Goal: Obtain resource: Obtain resource

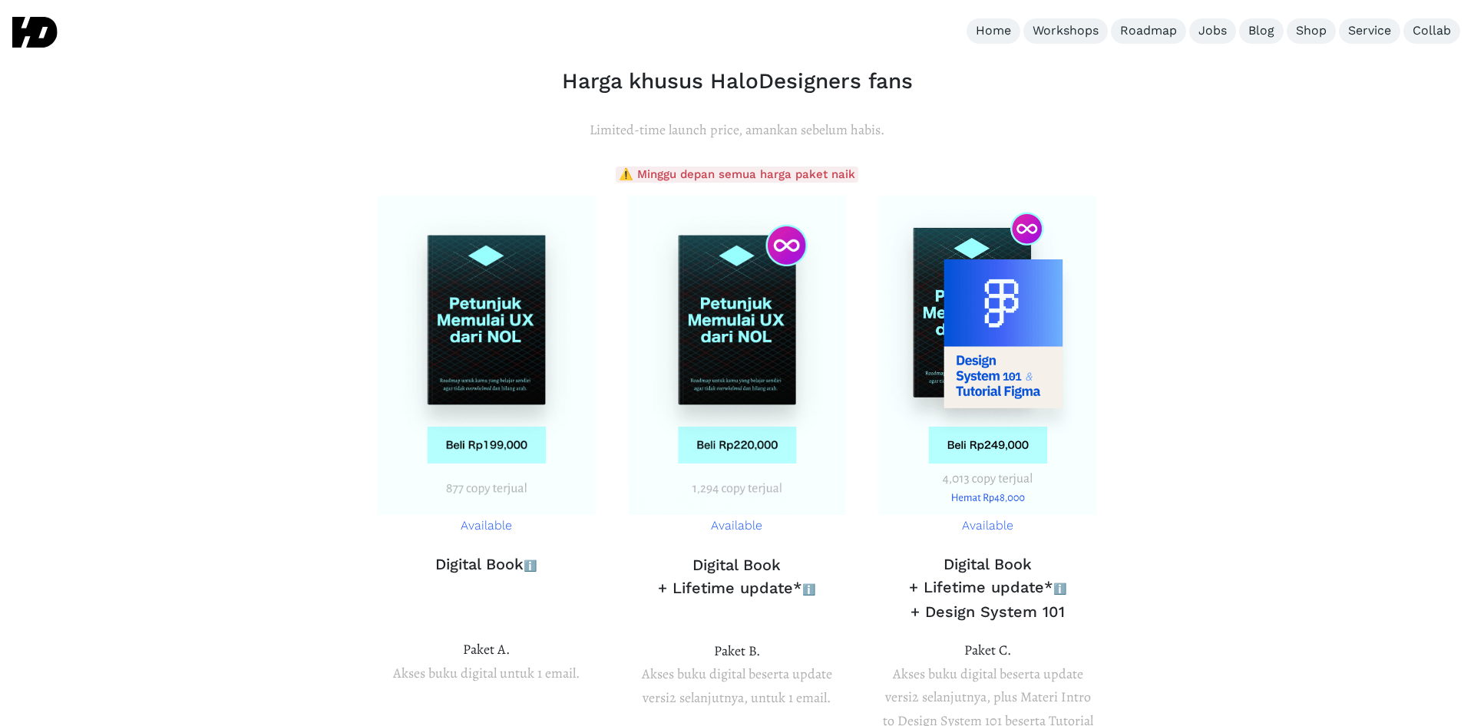
scroll to position [5570, 0]
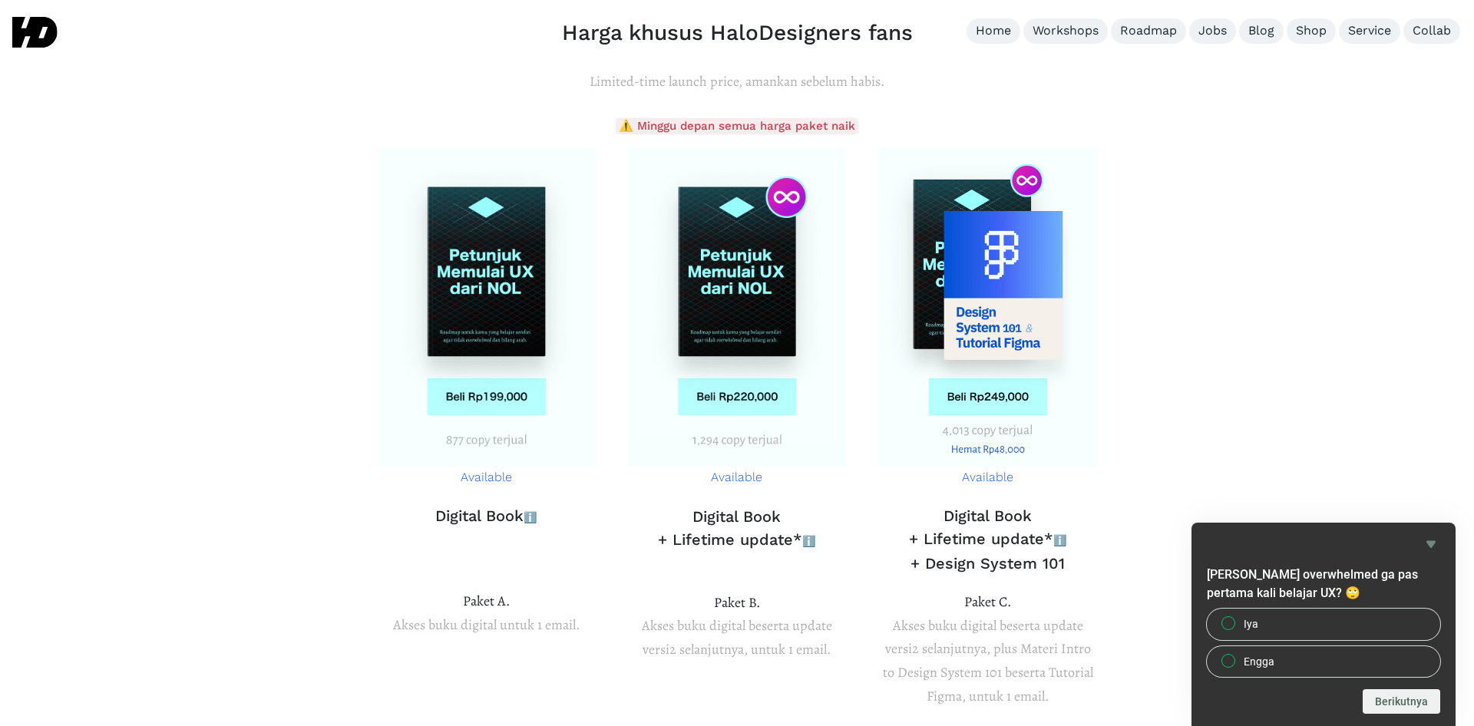
click at [1427, 548] on icon "Hide survey" at bounding box center [1431, 544] width 18 height 18
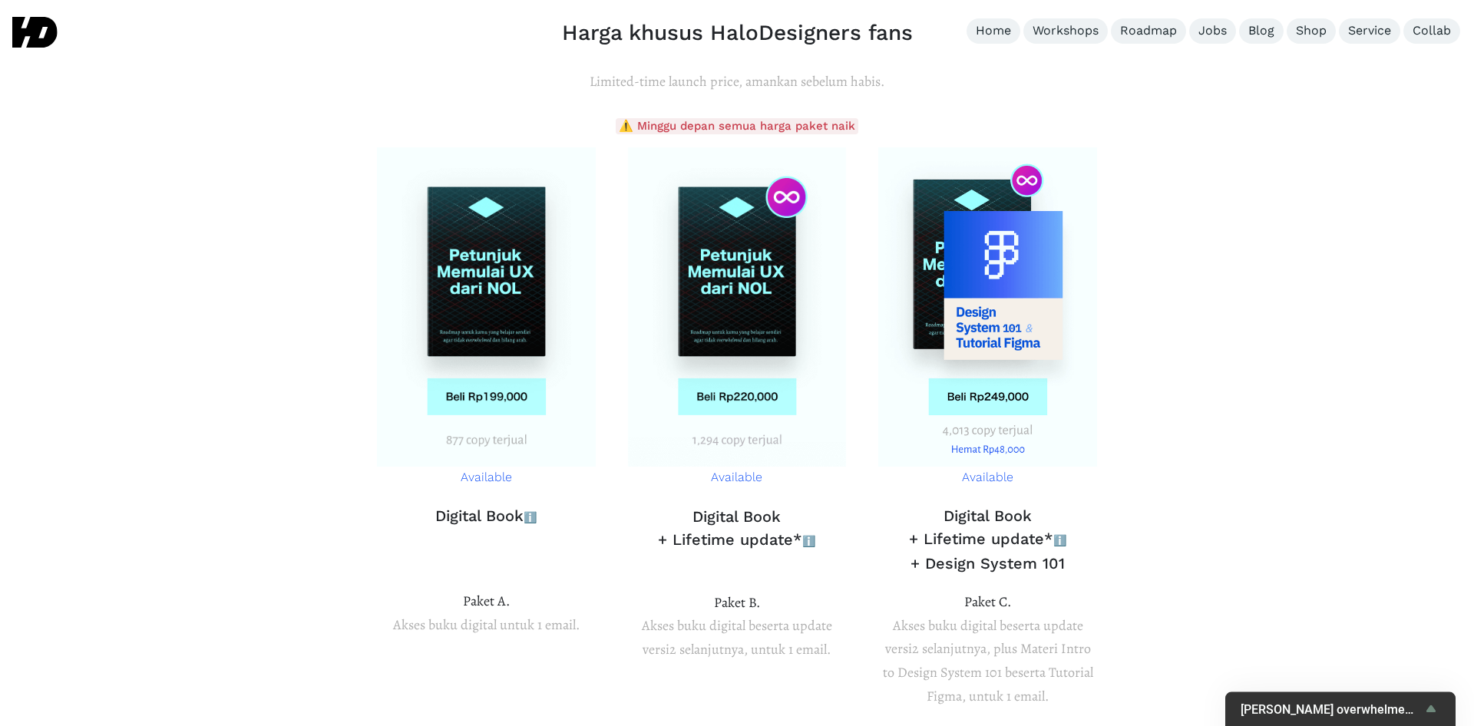
click at [1431, 705] on icon "Show survey - Ngerasa overwhelmed ga pas pertama kali belajar UX? 🙄" at bounding box center [1431, 709] width 18 height 18
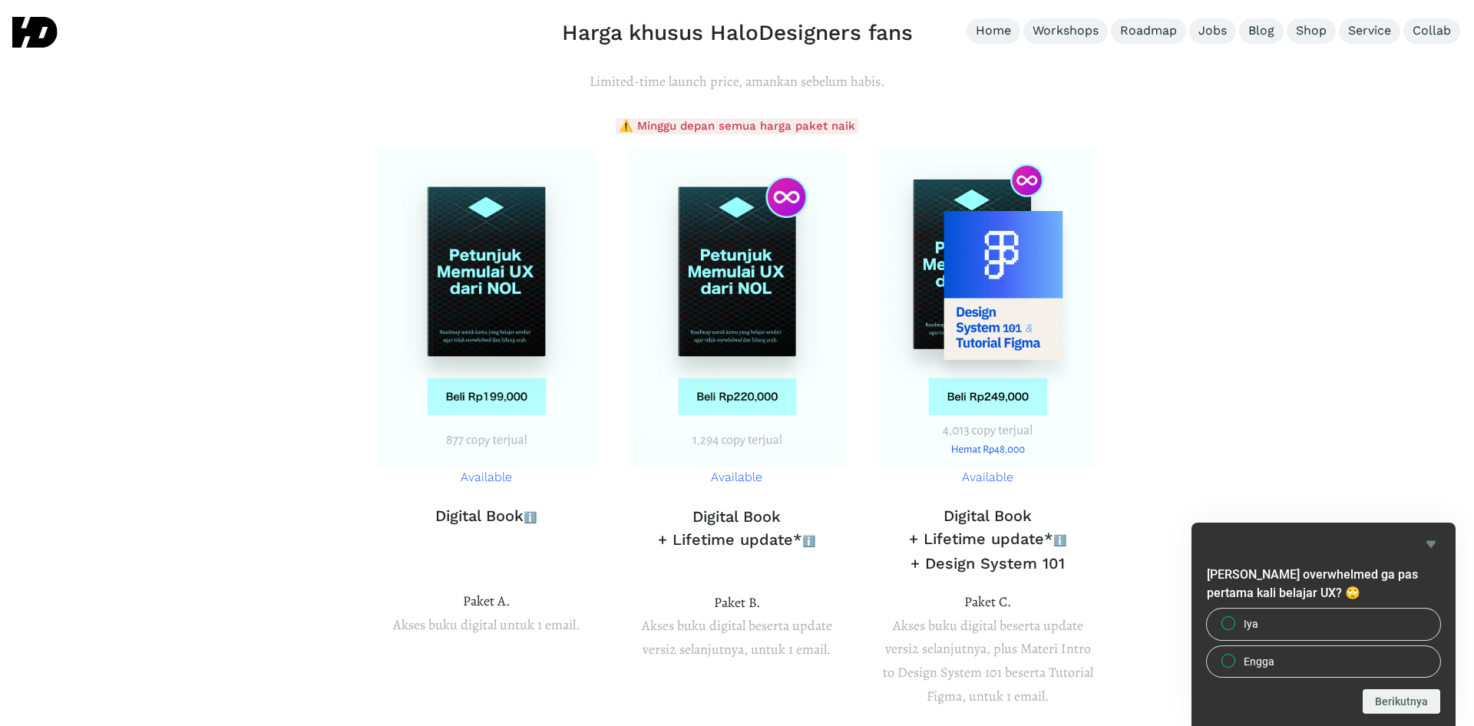
click at [1435, 540] on icon "Hide survey" at bounding box center [1431, 544] width 18 height 18
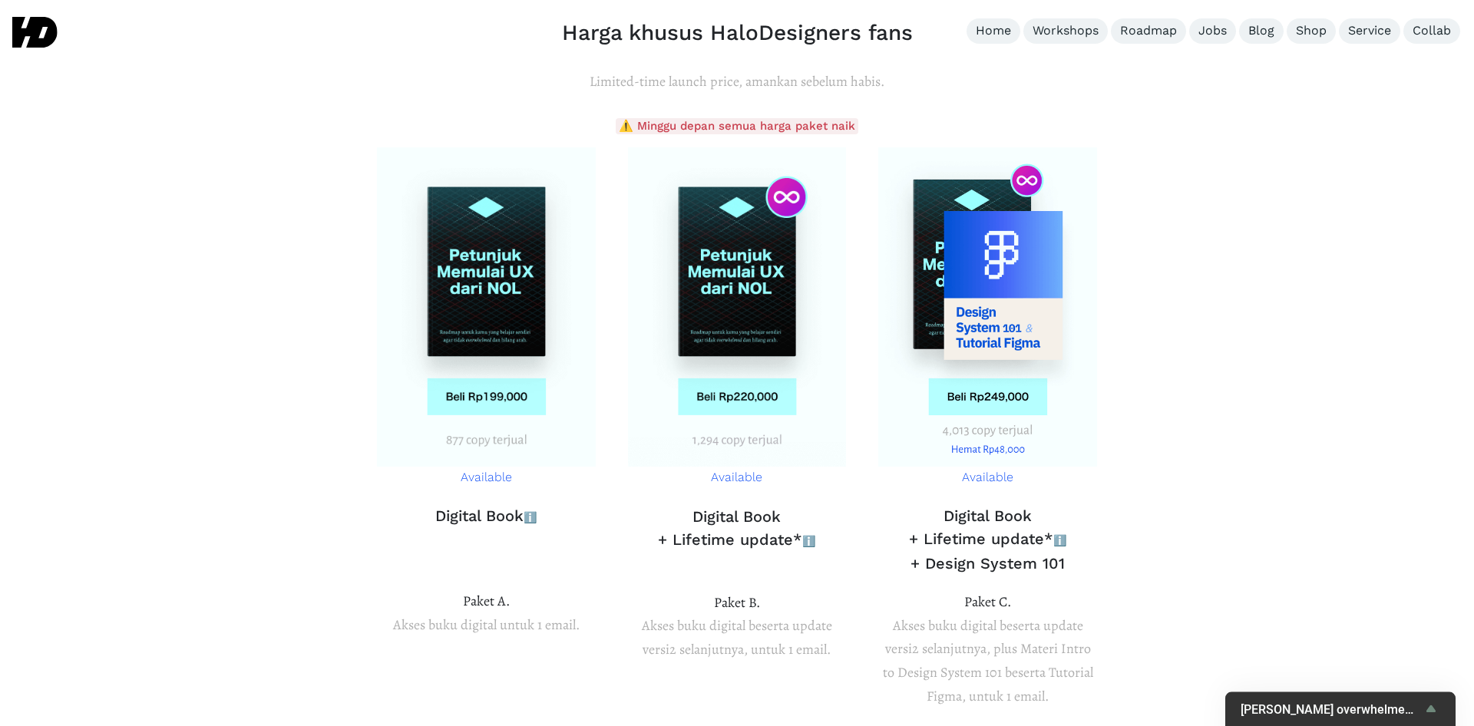
click at [1436, 713] on icon "Show survey - Ngerasa overwhelmed ga pas pertama kali belajar UX? 🙄" at bounding box center [1431, 709] width 18 height 18
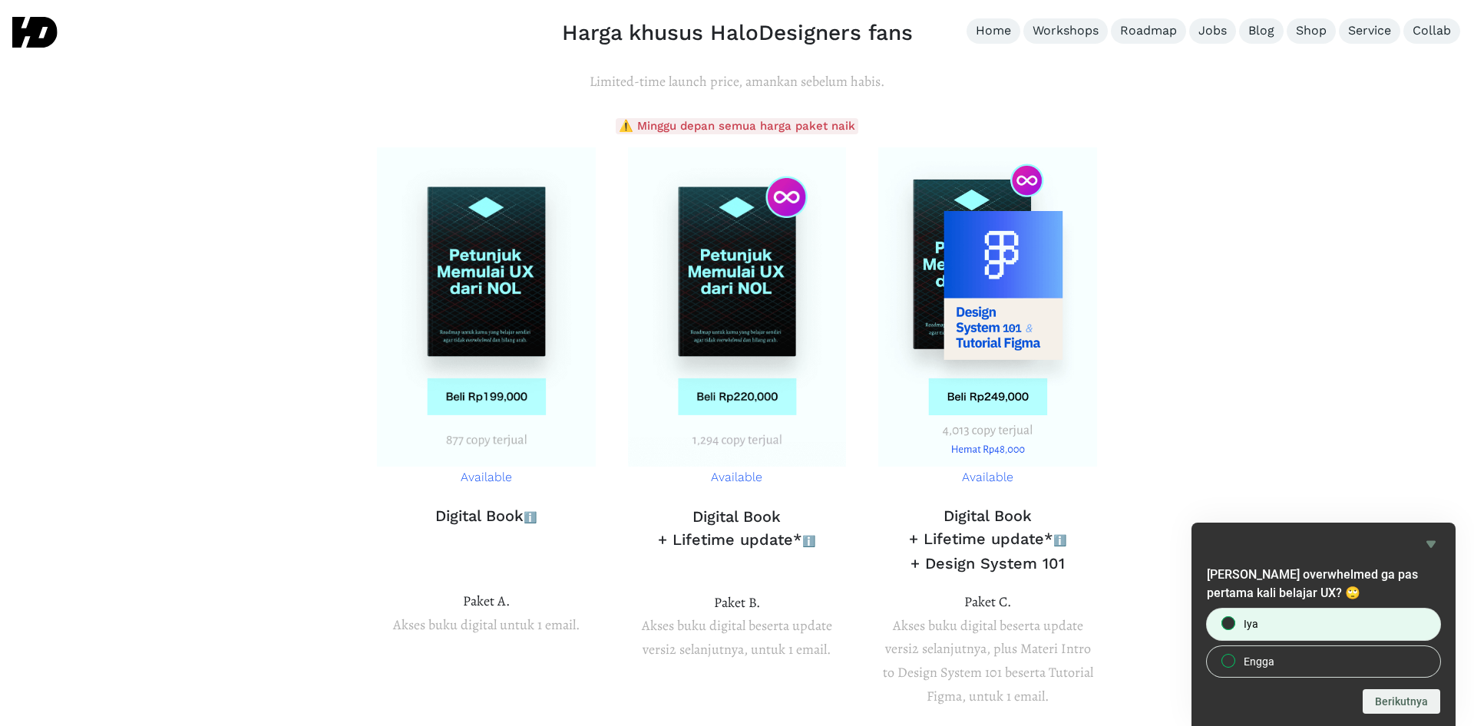
click at [1372, 623] on label "Iya" at bounding box center [1323, 624] width 233 height 31
click at [1234, 623] on input "Iya" at bounding box center [1229, 624] width 10 height 10
radio input "true"
click at [1386, 699] on button "Berikutnya" at bounding box center [1402, 702] width 78 height 25
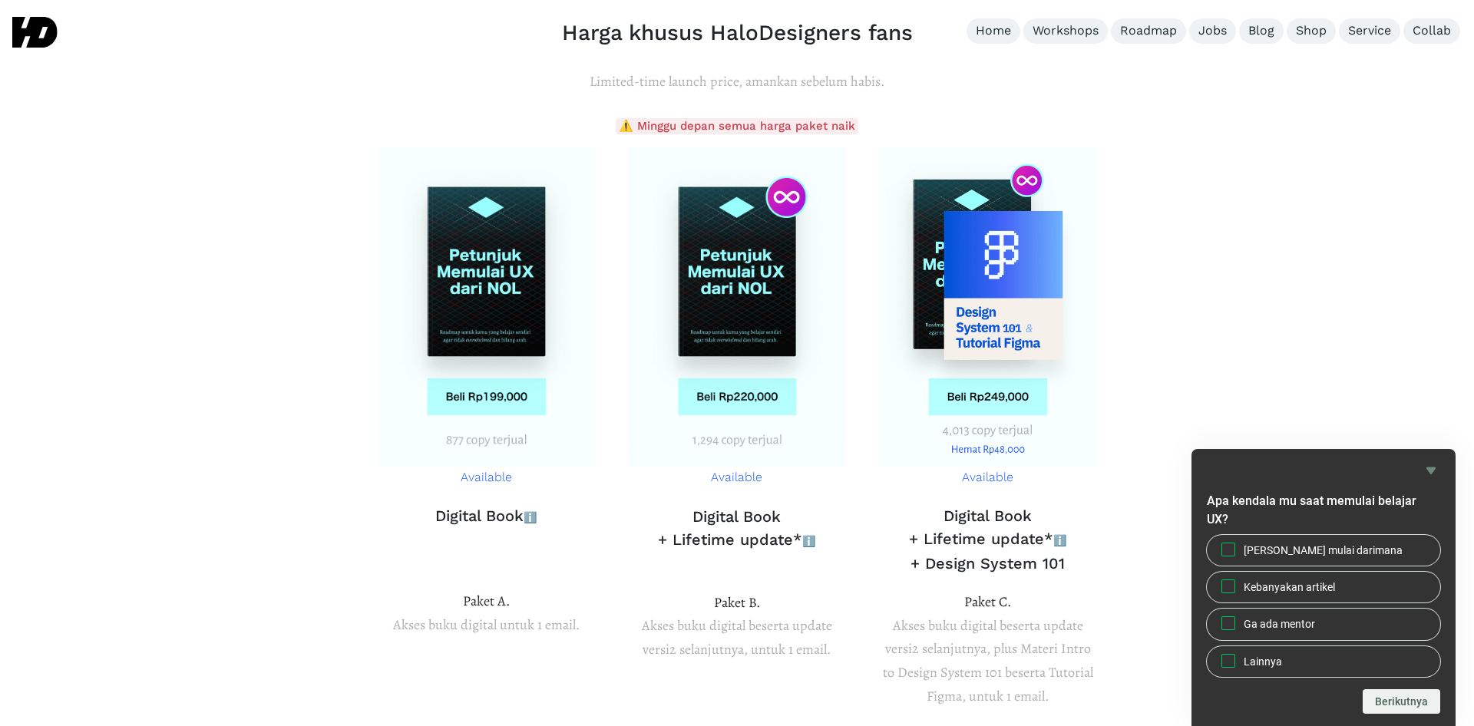
click at [1431, 474] on icon "Hide survey" at bounding box center [1431, 470] width 9 height 7
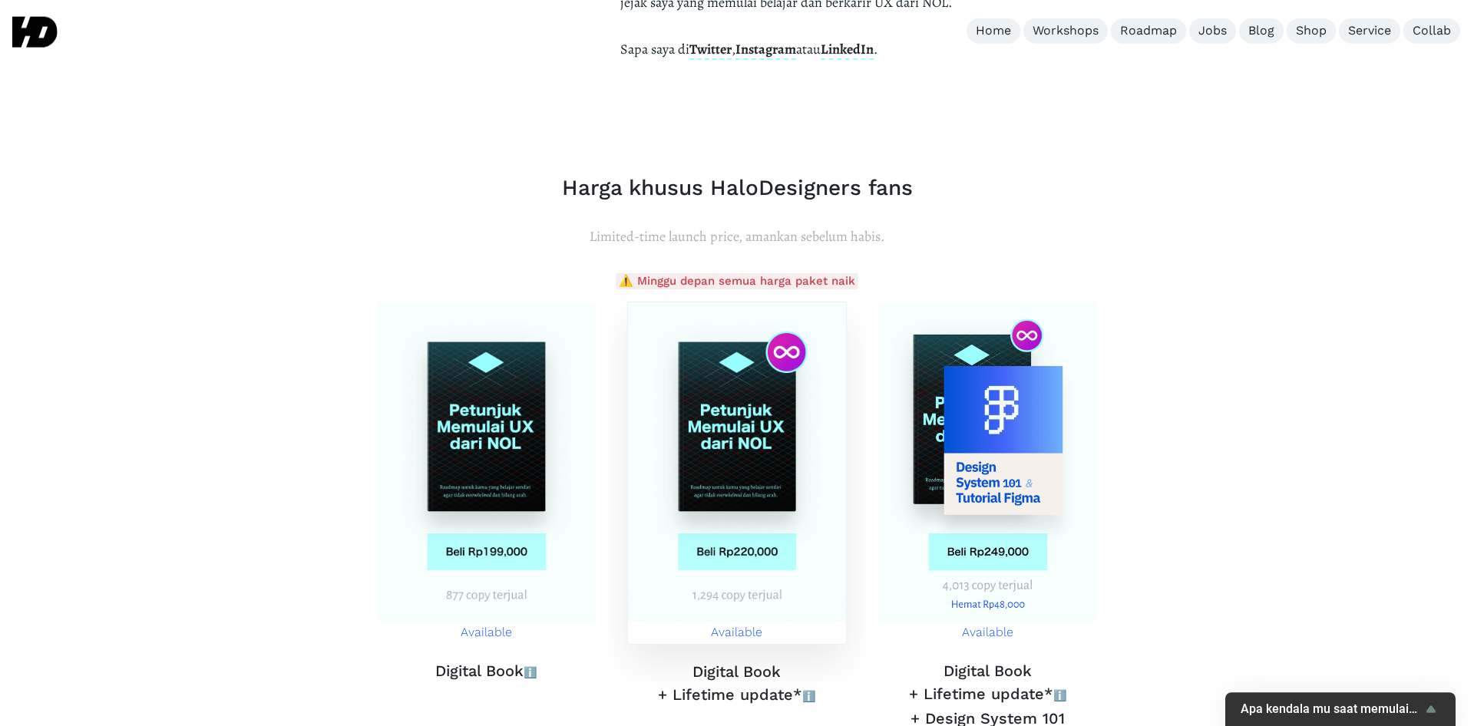
scroll to position [5491, 0]
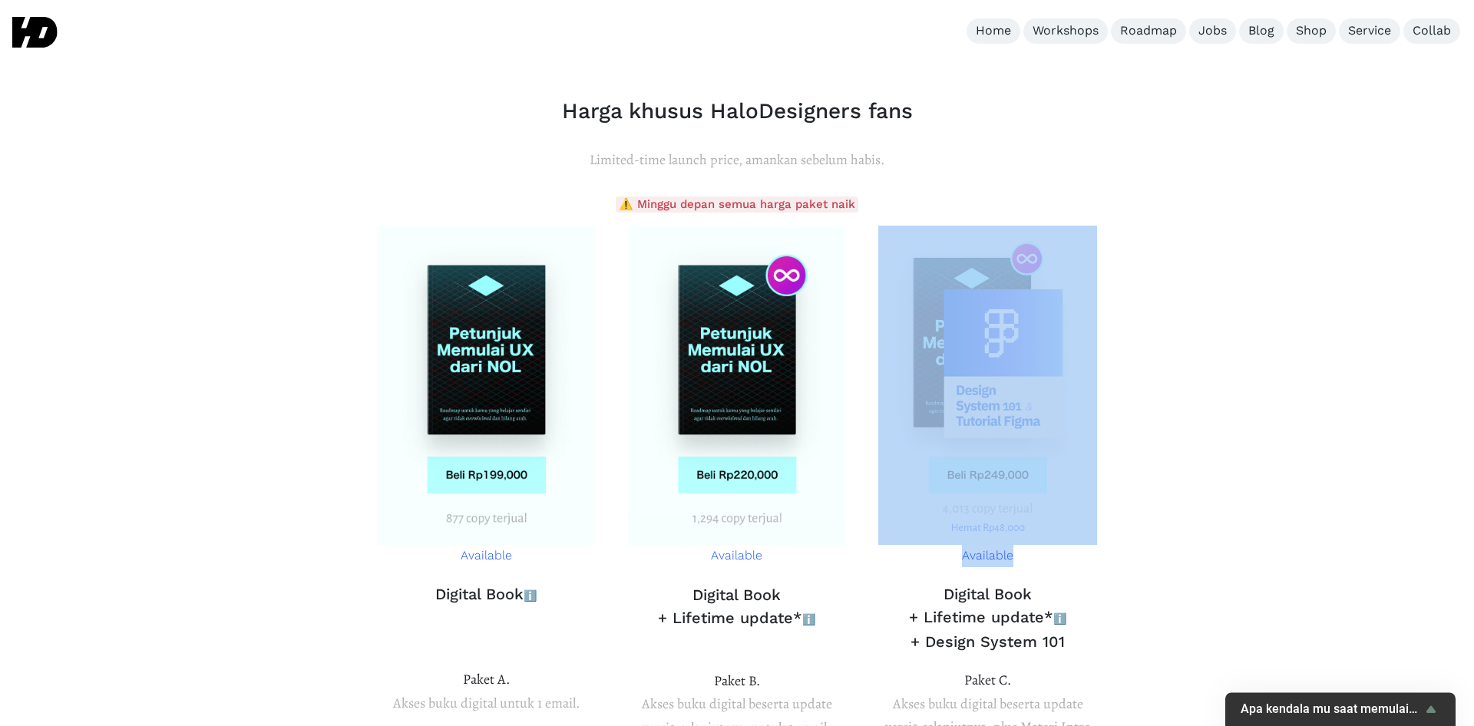
drag, startPoint x: 869, startPoint y: 117, endPoint x: 1137, endPoint y: 455, distance: 431.2
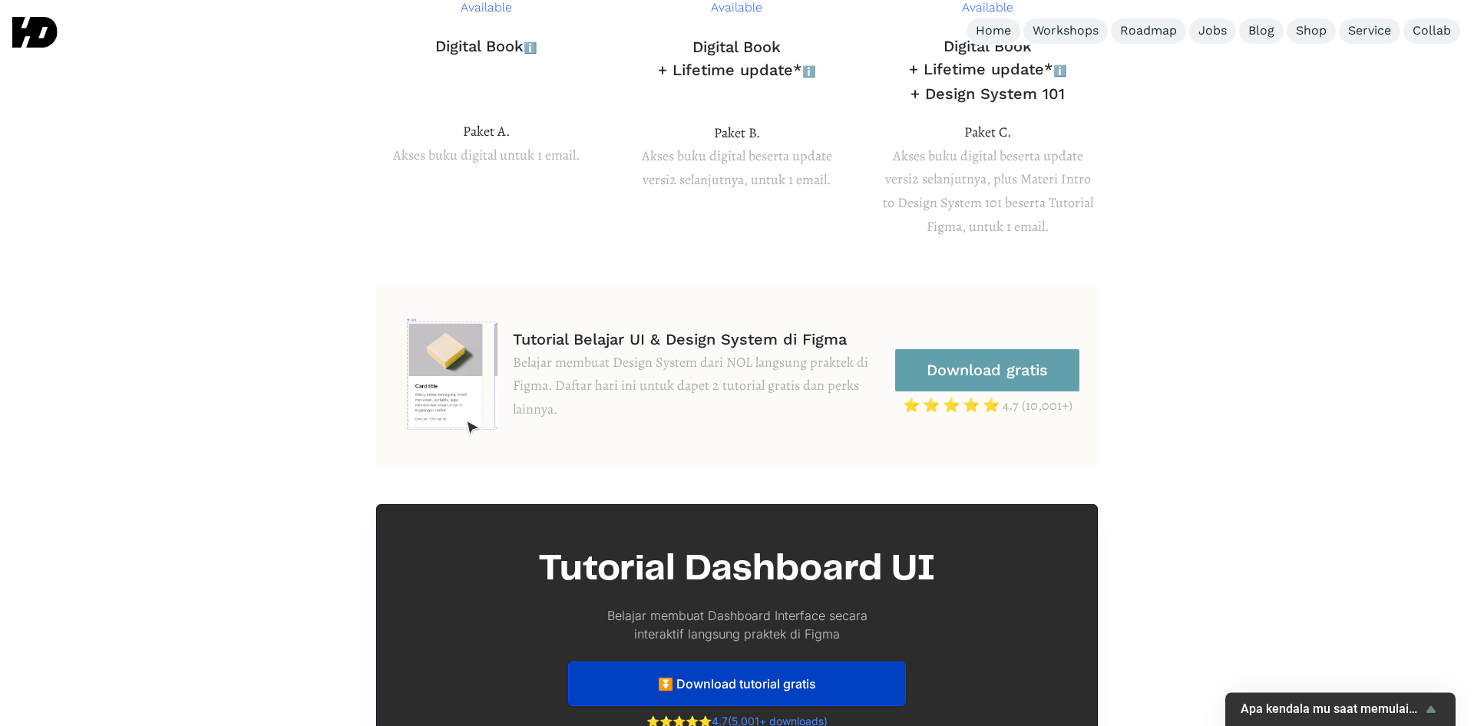
scroll to position [6431, 0]
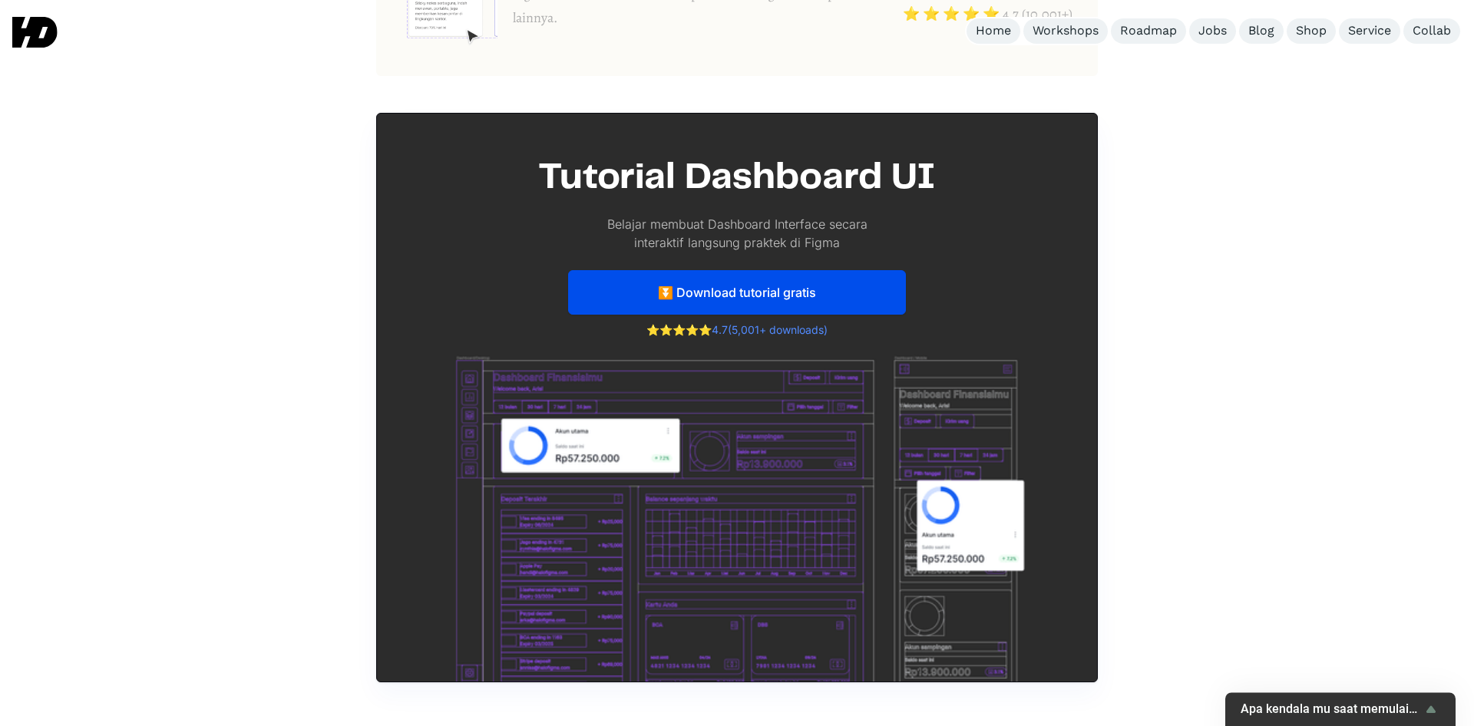
click at [752, 270] on link "⏬ Download tutorial gratis" at bounding box center [737, 292] width 338 height 45
